Goal: Find specific page/section: Find specific page/section

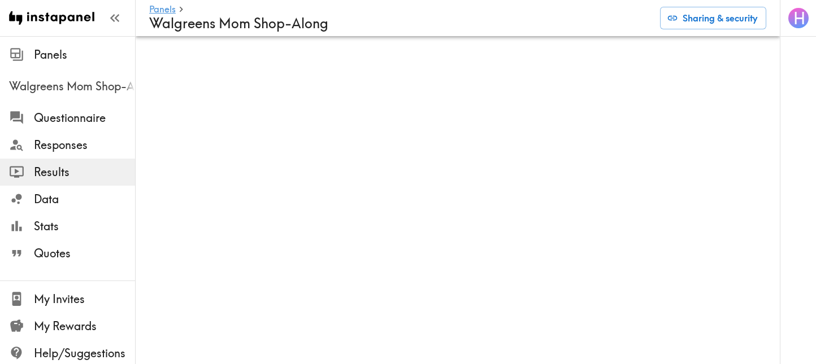
click at [85, 87] on span "Walgreens Mom Shop-Along" at bounding box center [72, 87] width 126 height 16
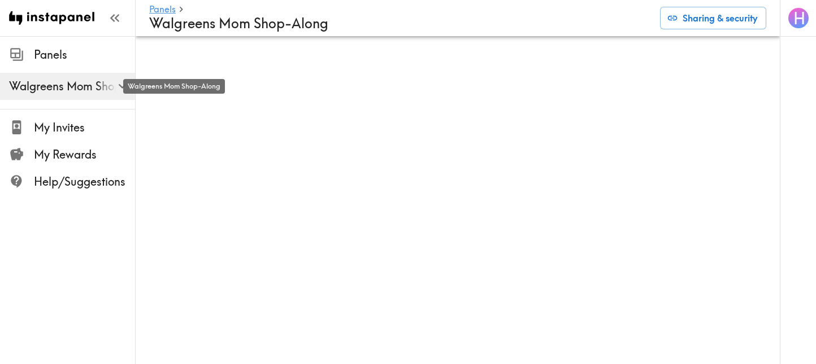
click at [95, 86] on span "Walgreens Mom Shop-Along" at bounding box center [72, 87] width 126 height 16
click at [50, 52] on span "Panels" at bounding box center [84, 55] width 101 height 16
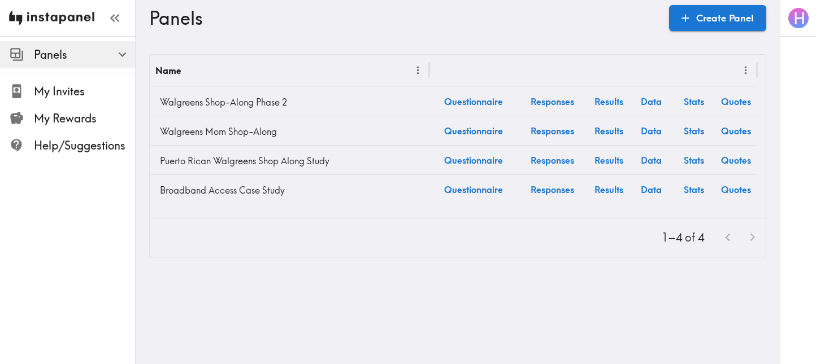
click at [76, 12] on img at bounding box center [51, 18] width 85 height 36
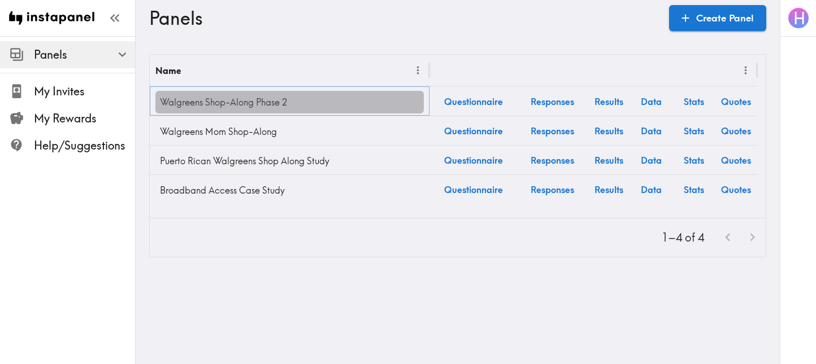
click at [243, 98] on link "Walgreens Shop-Along Phase 2" at bounding box center [289, 102] width 268 height 23
